Goal: Information Seeking & Learning: Learn about a topic

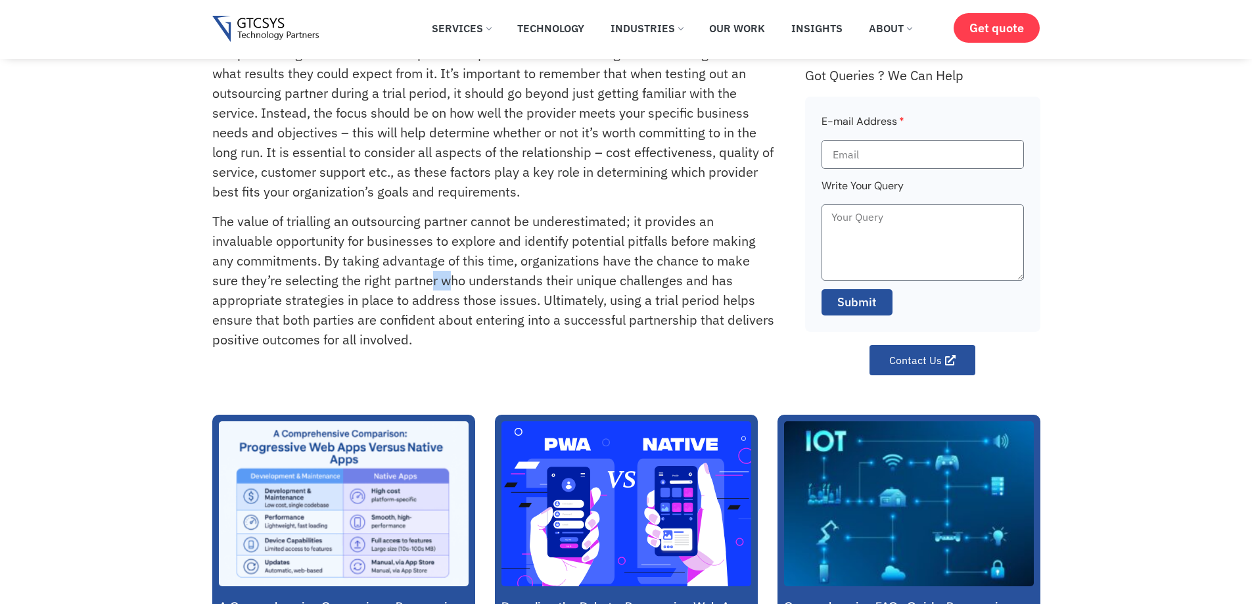
click at [448, 283] on p "The value of trialling an outsourcing partner cannot be underestimated; it prov…" at bounding box center [493, 281] width 563 height 138
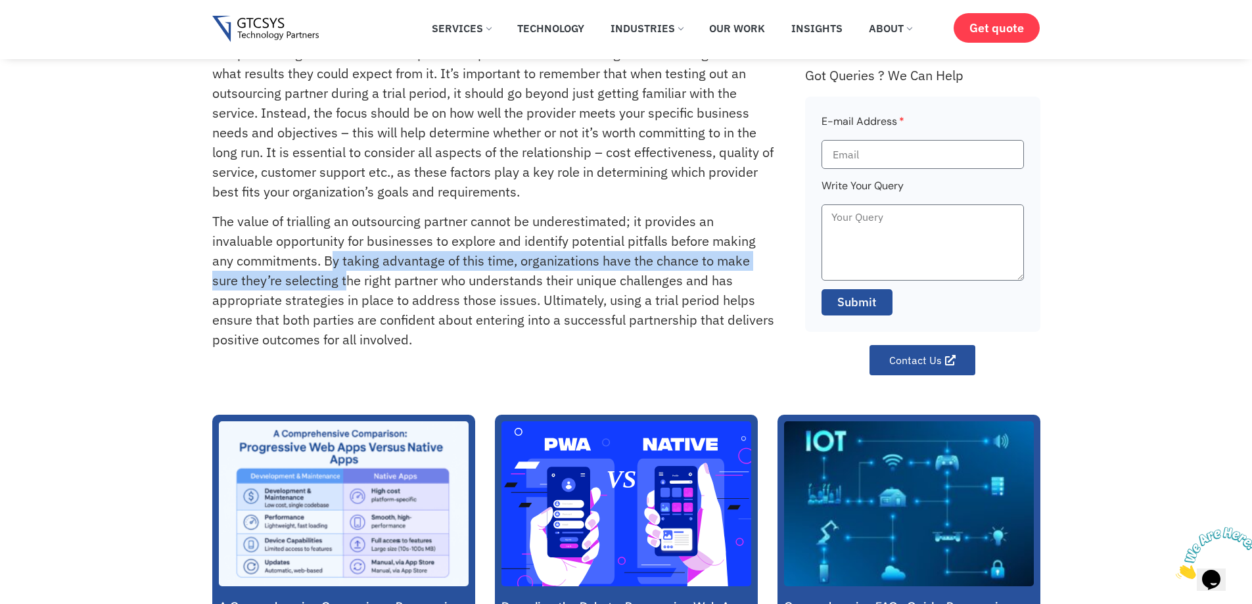
click at [349, 271] on p "The value of trialling an outsourcing partner cannot be underestimated; it prov…" at bounding box center [493, 281] width 563 height 138
drag, startPoint x: 348, startPoint y: 272, endPoint x: 356, endPoint y: 278, distance: 10.4
click at [356, 278] on p "The value of trialling an outsourcing partner cannot be underestimated; it prov…" at bounding box center [493, 281] width 563 height 138
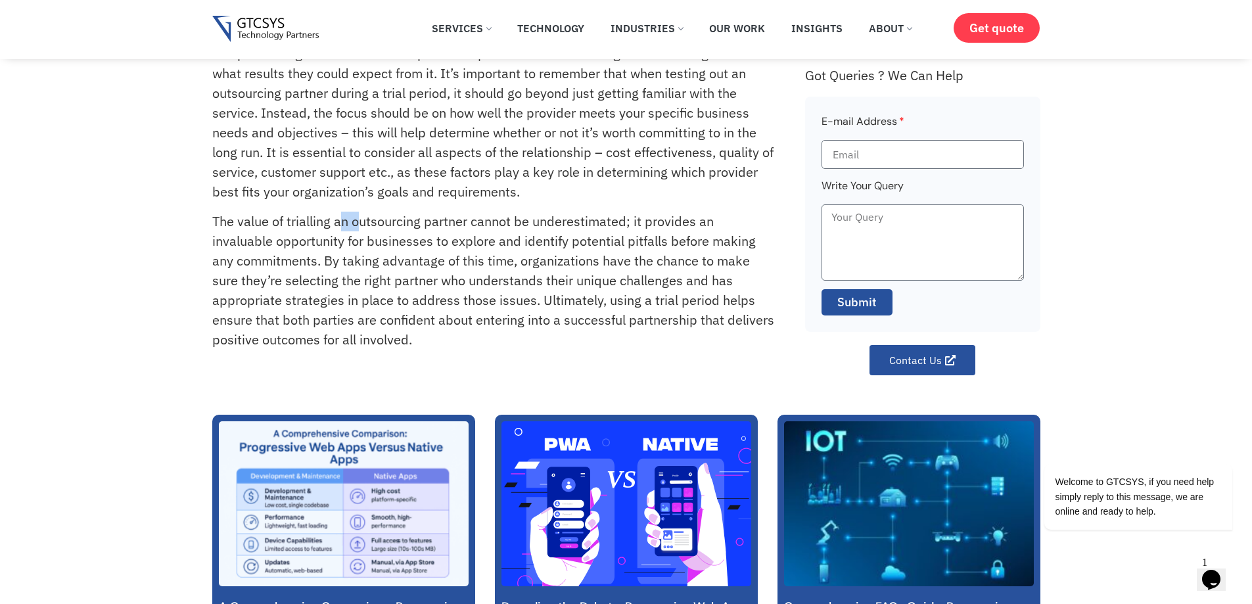
click at [358, 202] on div "When considering an outsourcing partner, you may be asking yourself: Is there a…" at bounding box center [502, 180] width 580 height 390
click at [379, 188] on p "When considering an outsourcing partner, you may be asking yourself: Is there a…" at bounding box center [493, 93] width 563 height 217
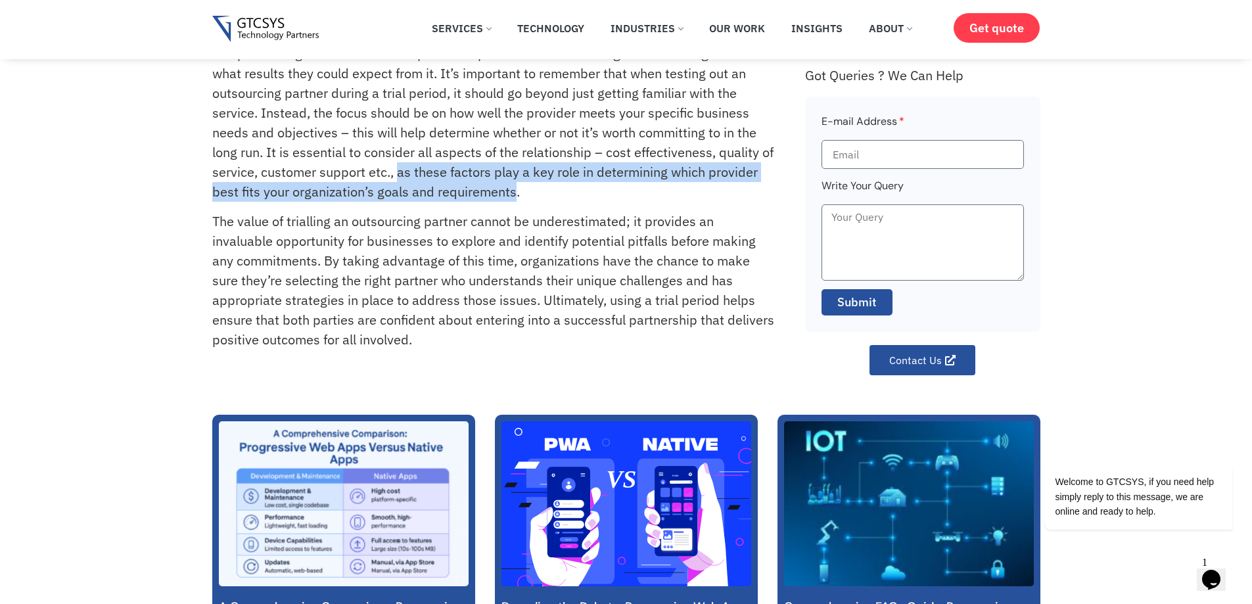
drag, startPoint x: 399, startPoint y: 173, endPoint x: 513, endPoint y: 195, distance: 116.4
click at [513, 195] on p "When considering an outsourcing partner, you may be asking yourself: Is there a…" at bounding box center [493, 93] width 563 height 217
drag, startPoint x: 510, startPoint y: 195, endPoint x: 394, endPoint y: 177, distance: 117.6
click at [394, 177] on p "When considering an outsourcing partner, you may be asking yourself: Is there a…" at bounding box center [493, 93] width 563 height 217
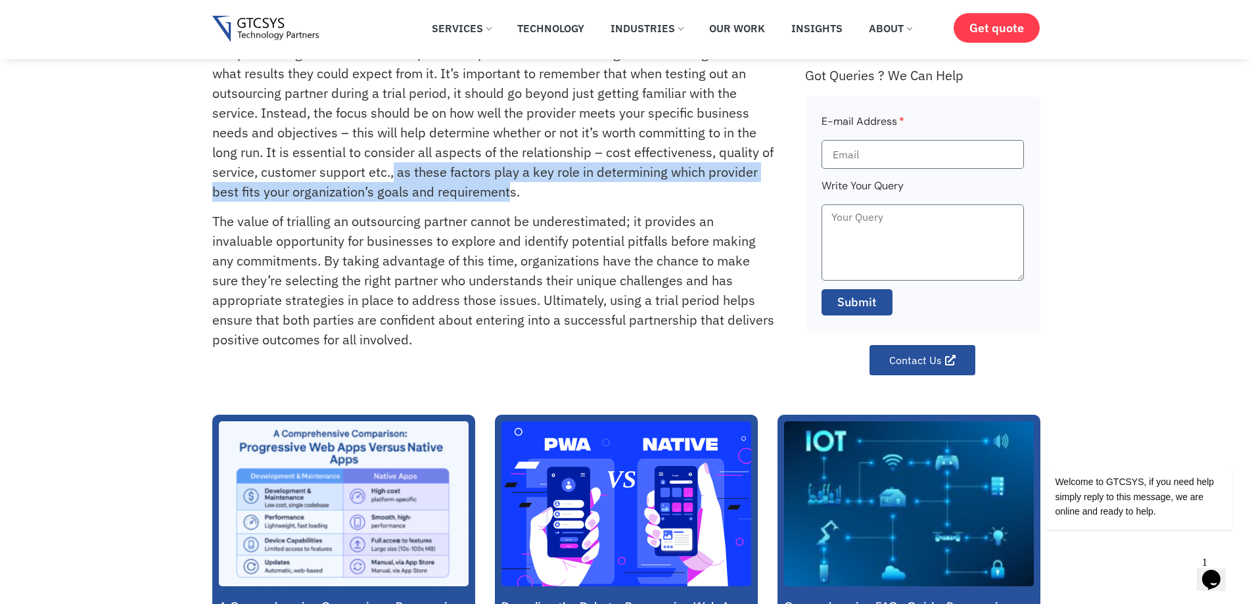
click at [394, 177] on p "When considering an outsourcing partner, you may be asking yourself: Is there a…" at bounding box center [493, 93] width 563 height 217
drag, startPoint x: 398, startPoint y: 175, endPoint x: 514, endPoint y: 190, distance: 116.7
click at [514, 190] on p "When considering an outsourcing partner, you may be asking yourself: Is there a…" at bounding box center [493, 93] width 563 height 217
